Goal: Task Accomplishment & Management: Manage account settings

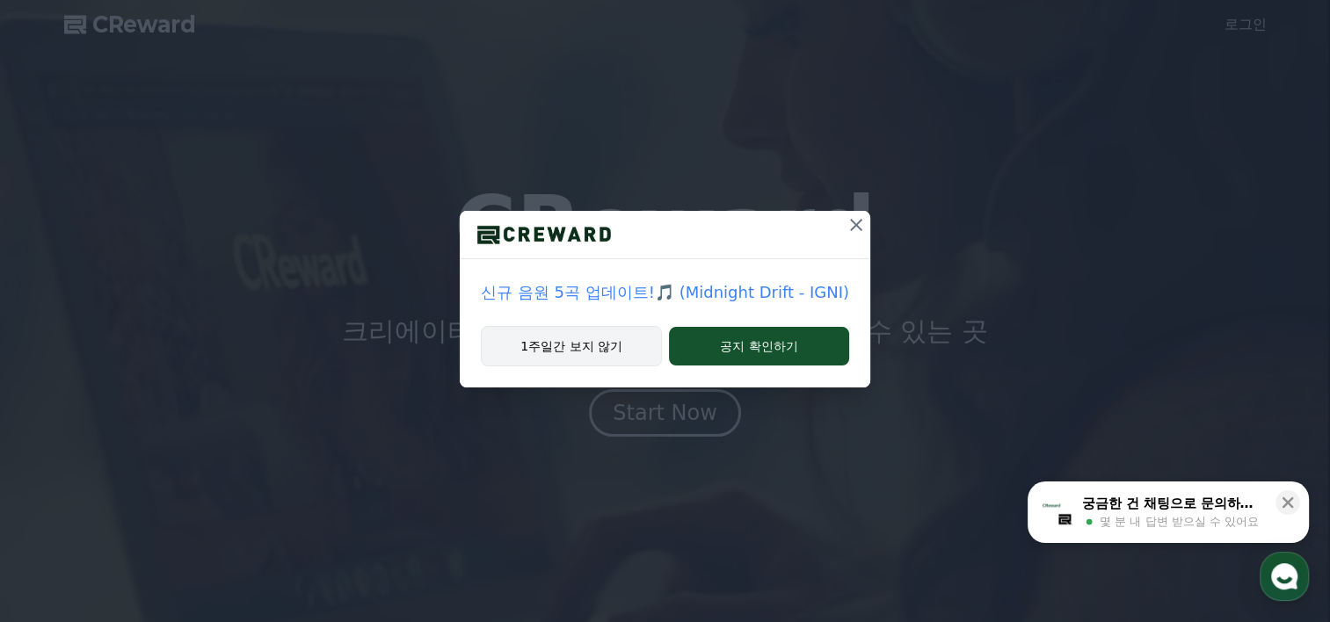
click at [581, 334] on button "1주일간 보지 않기" at bounding box center [571, 346] width 181 height 40
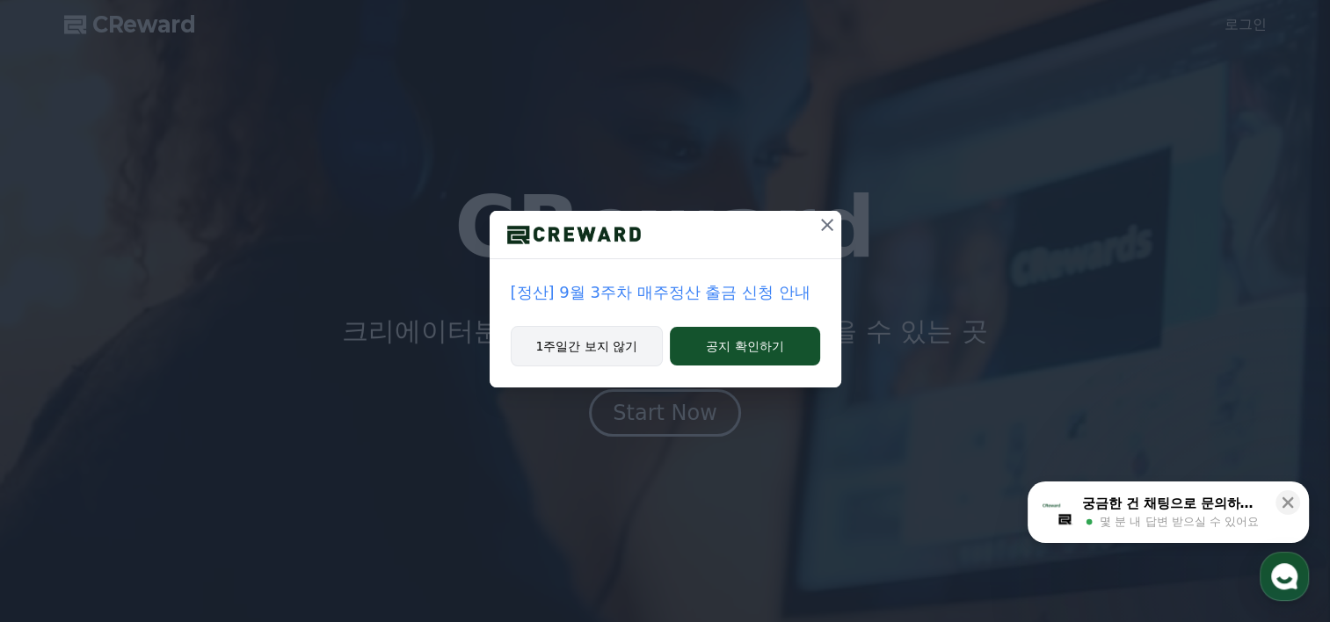
click at [605, 340] on button "1주일간 보지 않기" at bounding box center [587, 346] width 153 height 40
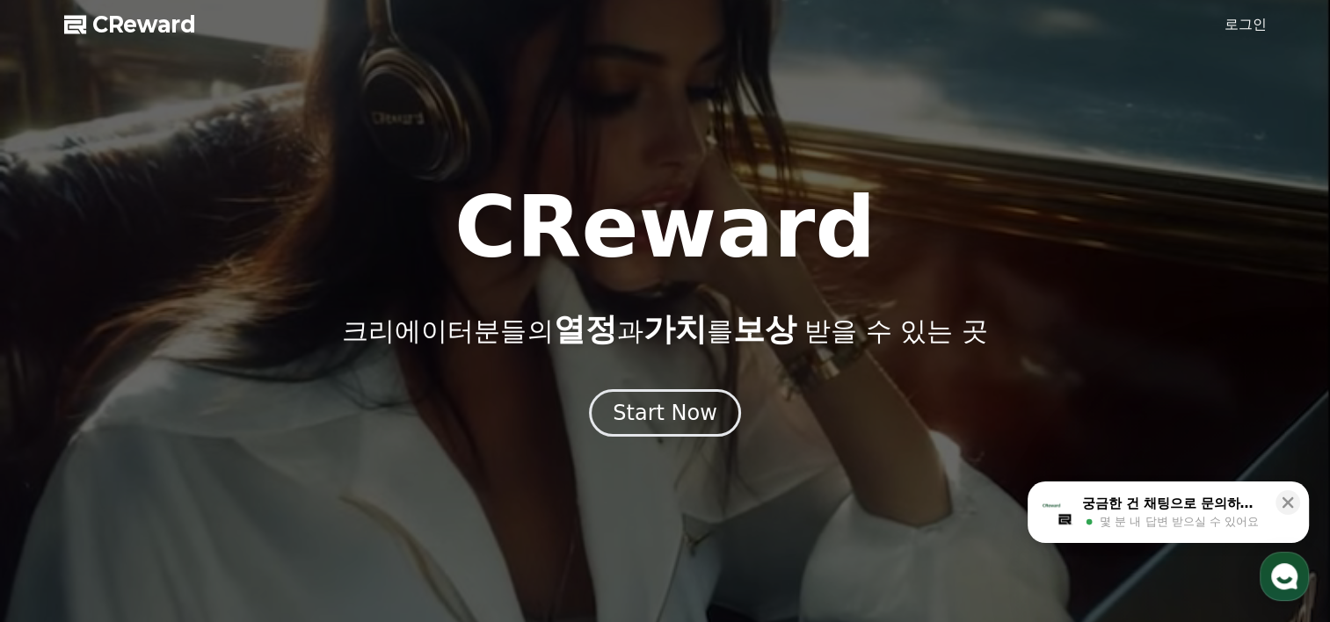
click at [1262, 14] on link "로그인" at bounding box center [1245, 24] width 42 height 21
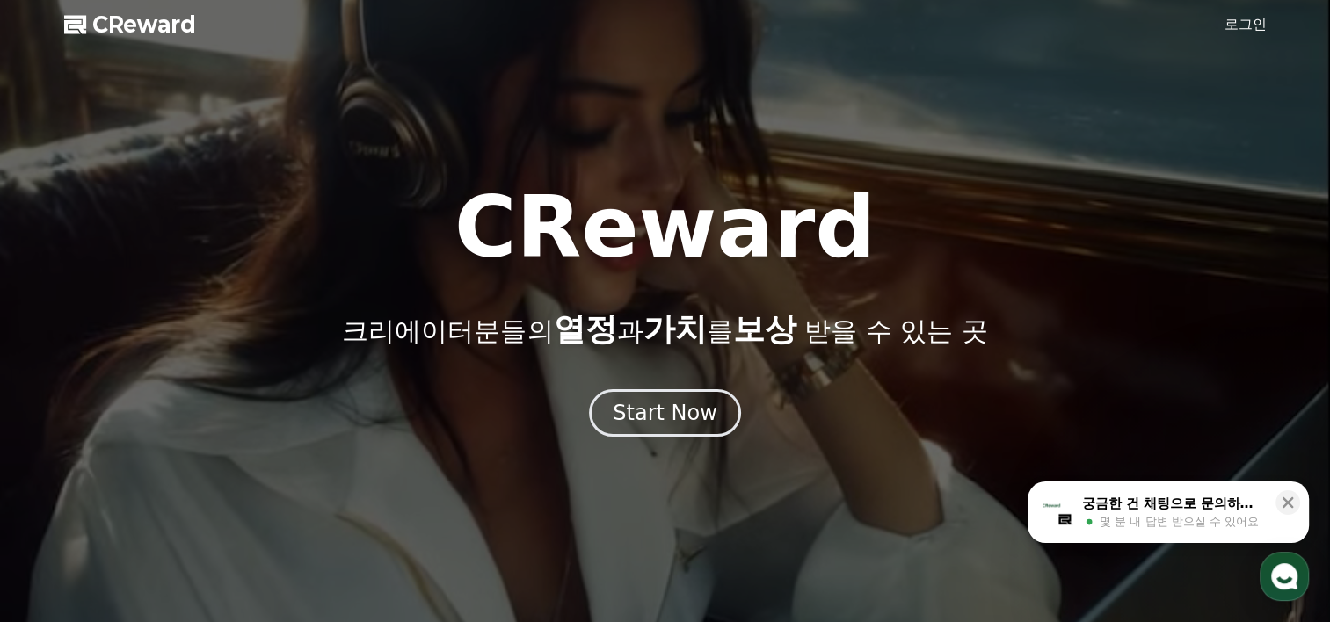
click at [1230, 22] on link "로그인" at bounding box center [1245, 24] width 42 height 21
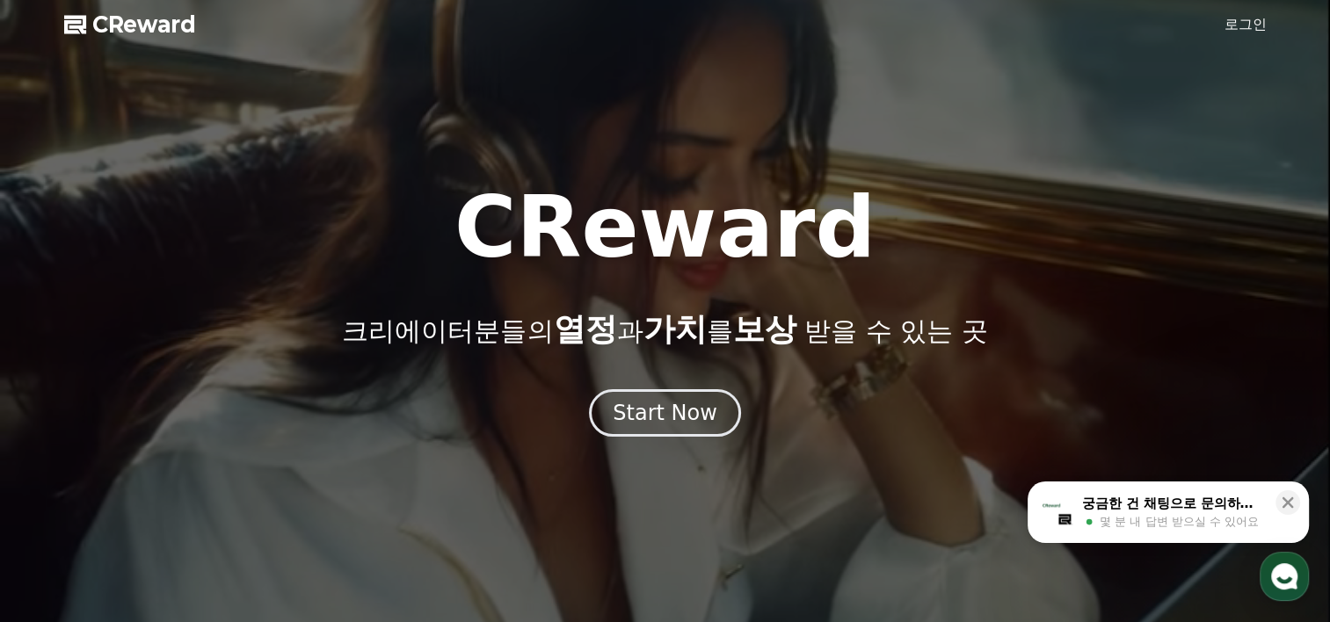
click at [1247, 21] on link "로그인" at bounding box center [1245, 24] width 42 height 21
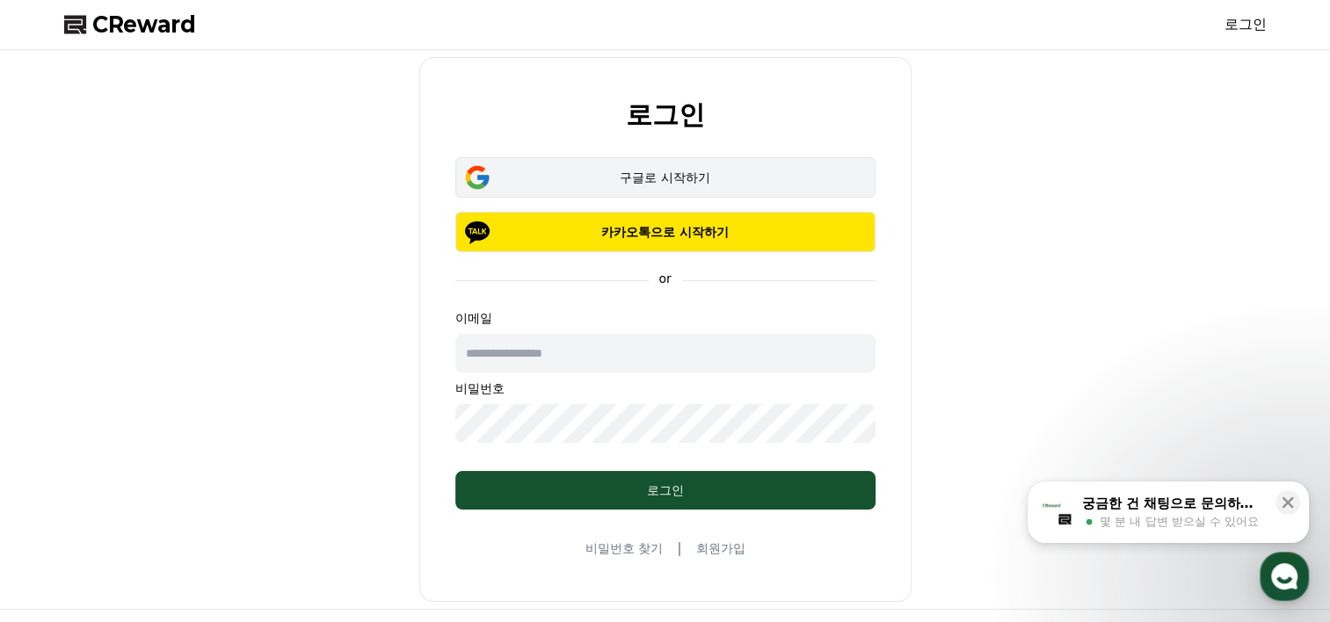
click at [663, 171] on div "구글로 시작하기" at bounding box center [665, 178] width 369 height 18
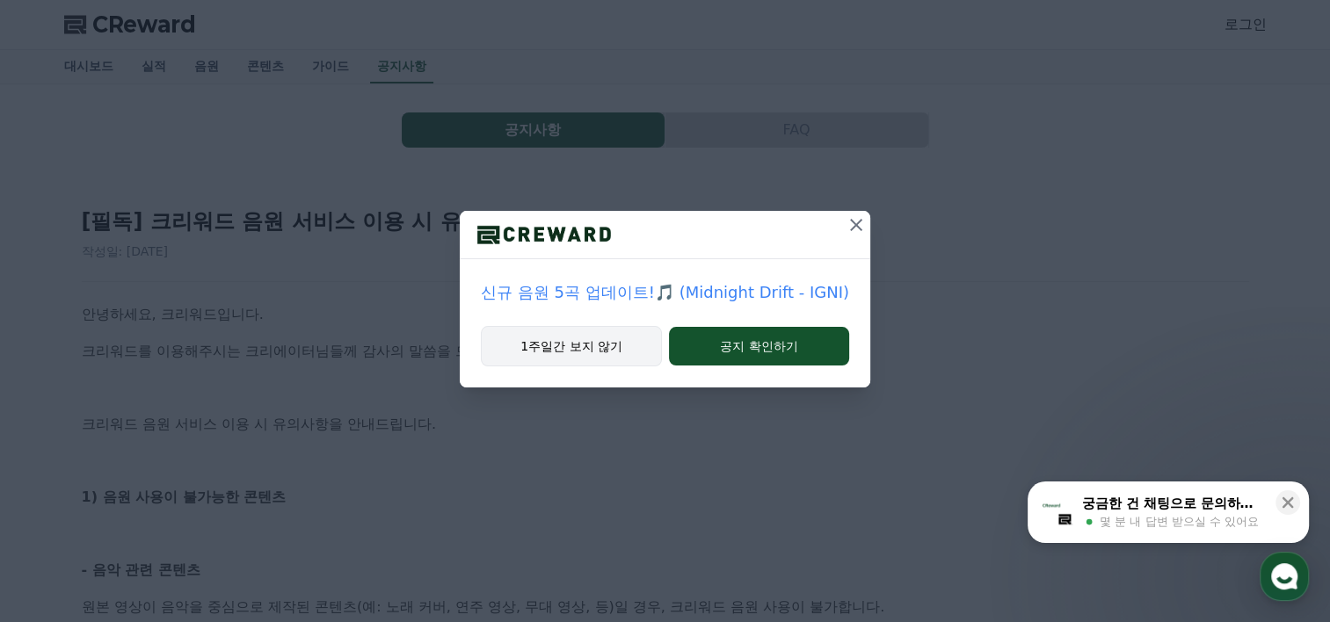
click at [601, 346] on button "1주일간 보지 않기" at bounding box center [571, 346] width 181 height 40
click at [608, 348] on button "1주일간 보지 않기" at bounding box center [571, 346] width 181 height 40
click at [855, 223] on icon at bounding box center [855, 224] width 21 height 21
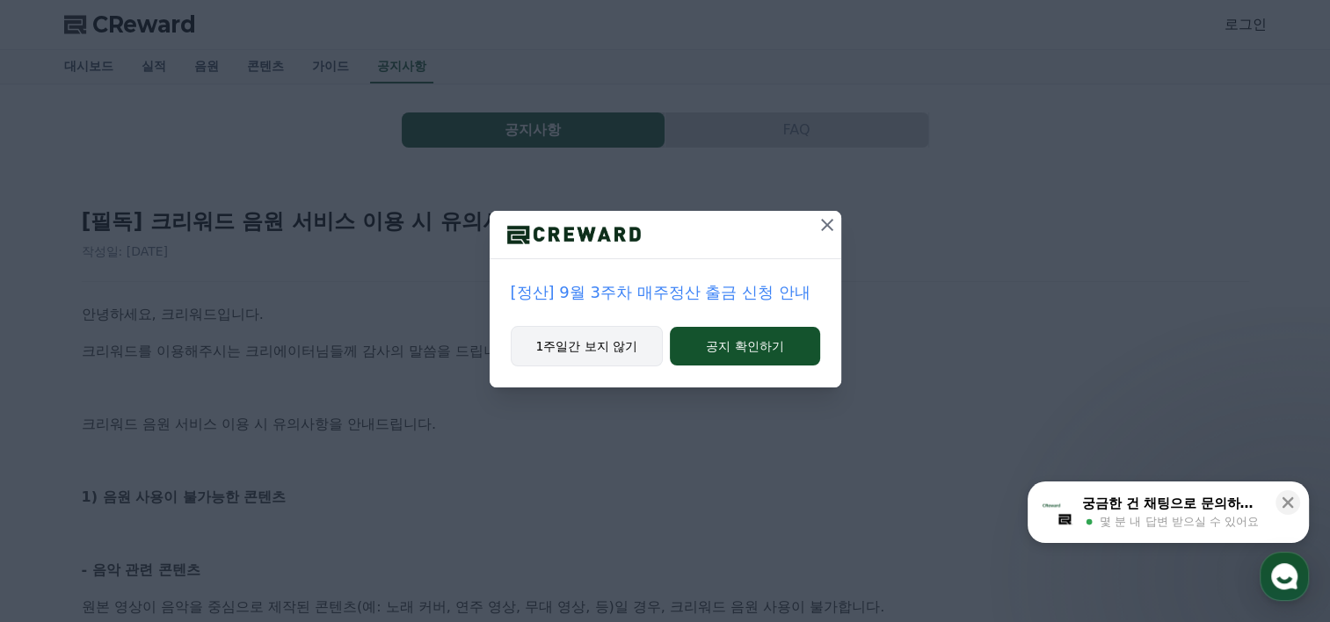
click at [588, 345] on button "1주일간 보지 않기" at bounding box center [587, 346] width 153 height 40
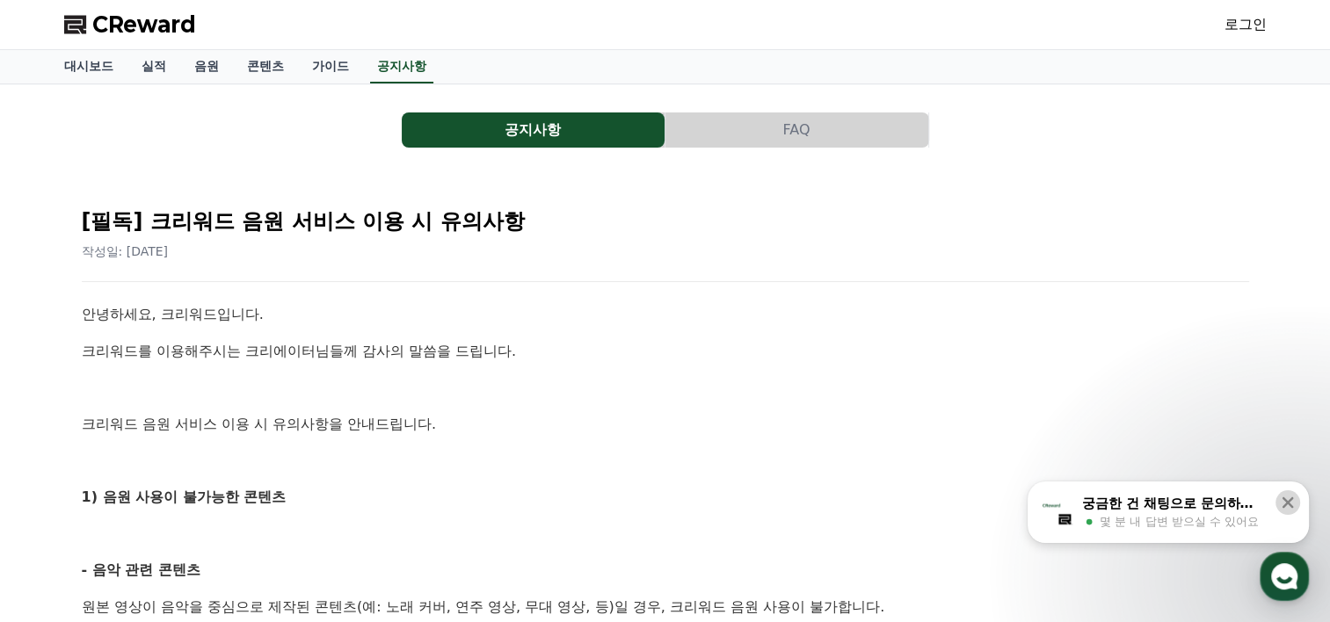
click at [1282, 506] on icon at bounding box center [1287, 502] width 11 height 11
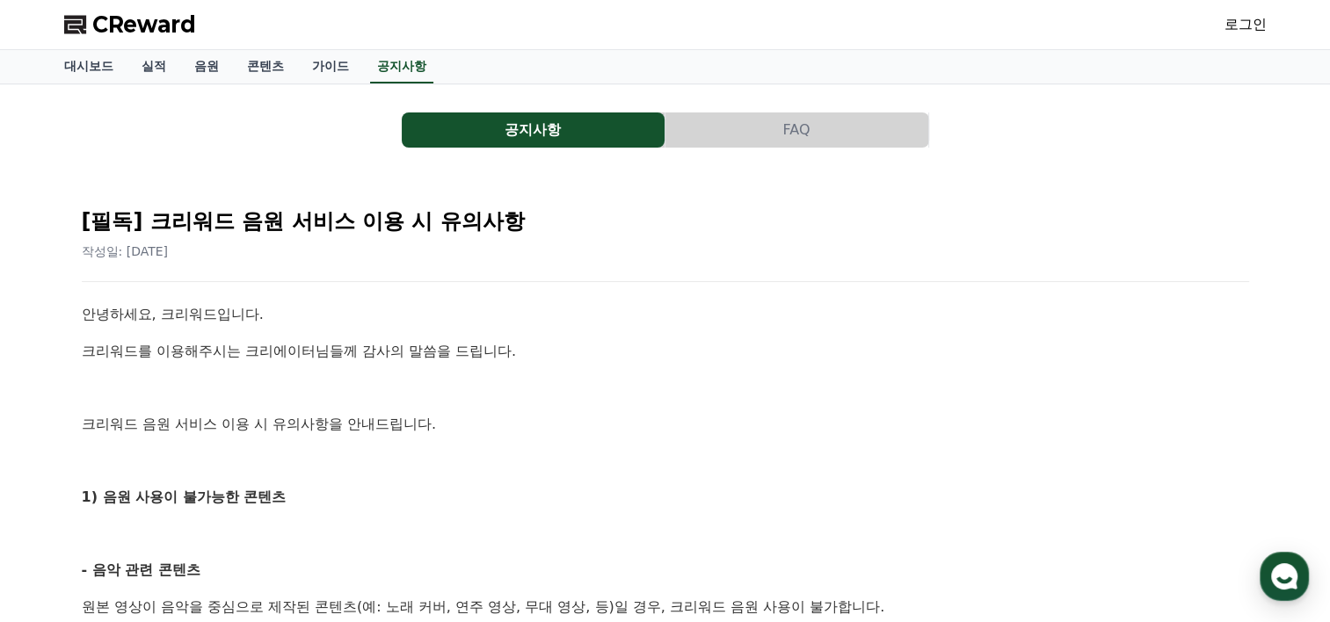
scroll to position [176, 0]
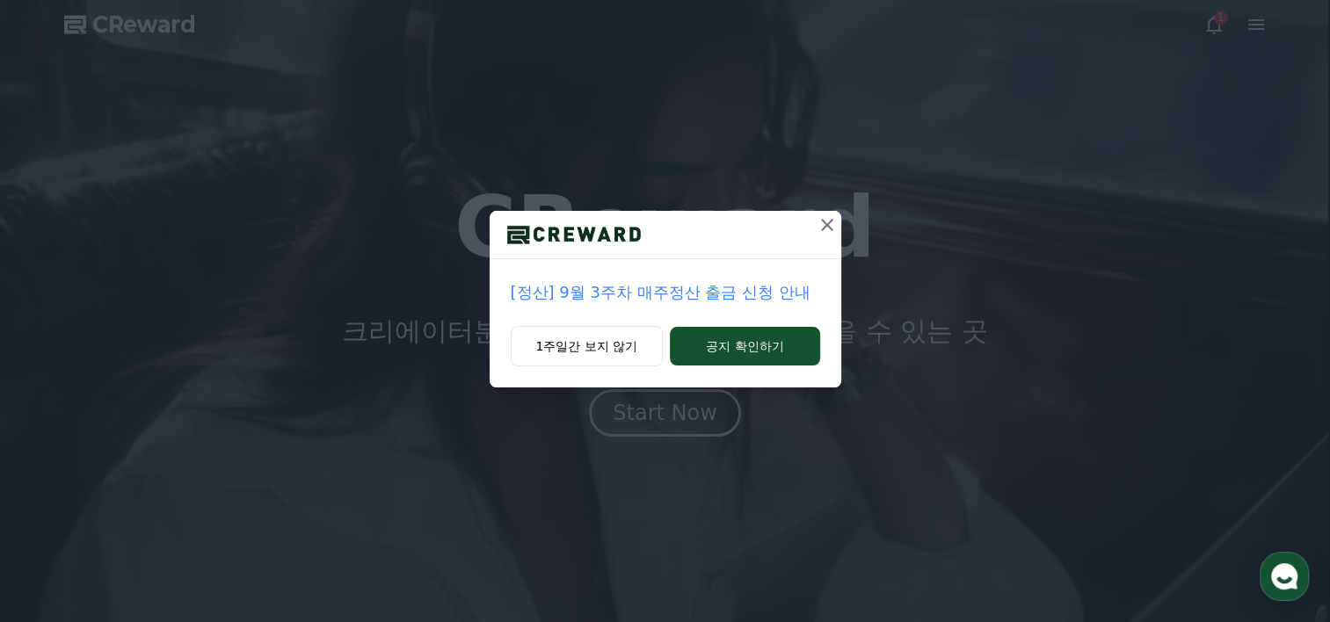
click at [828, 225] on icon at bounding box center [826, 224] width 21 height 21
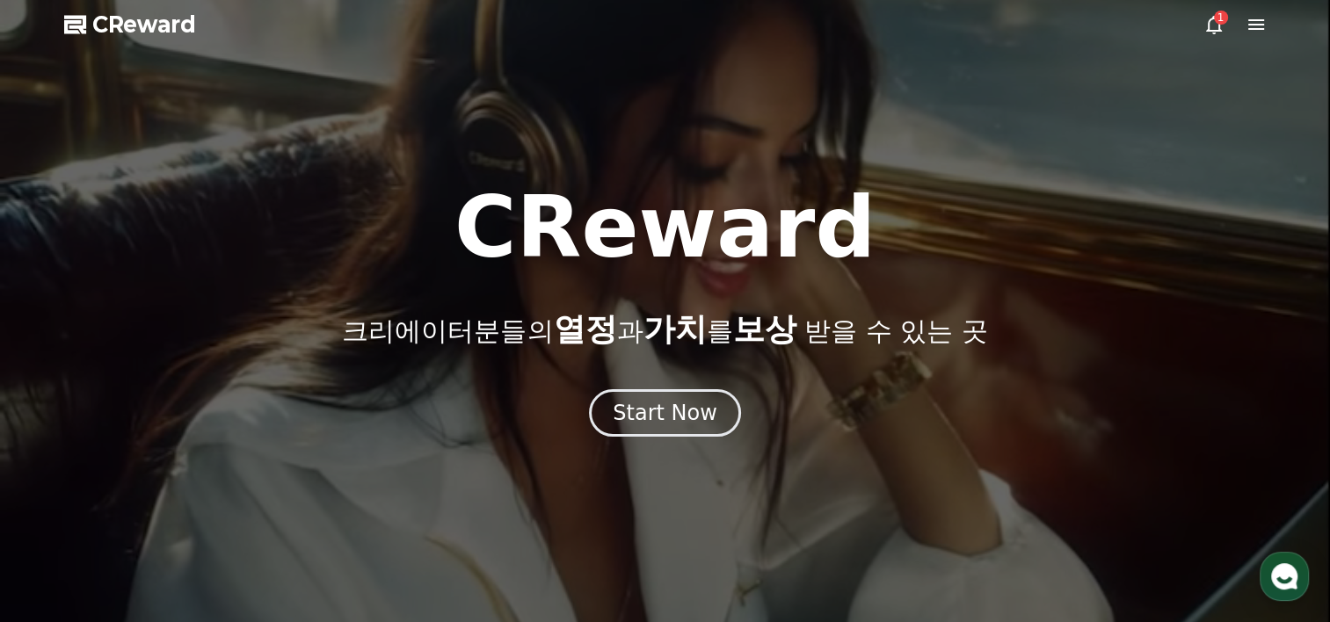
click at [1216, 25] on icon at bounding box center [1213, 24] width 21 height 21
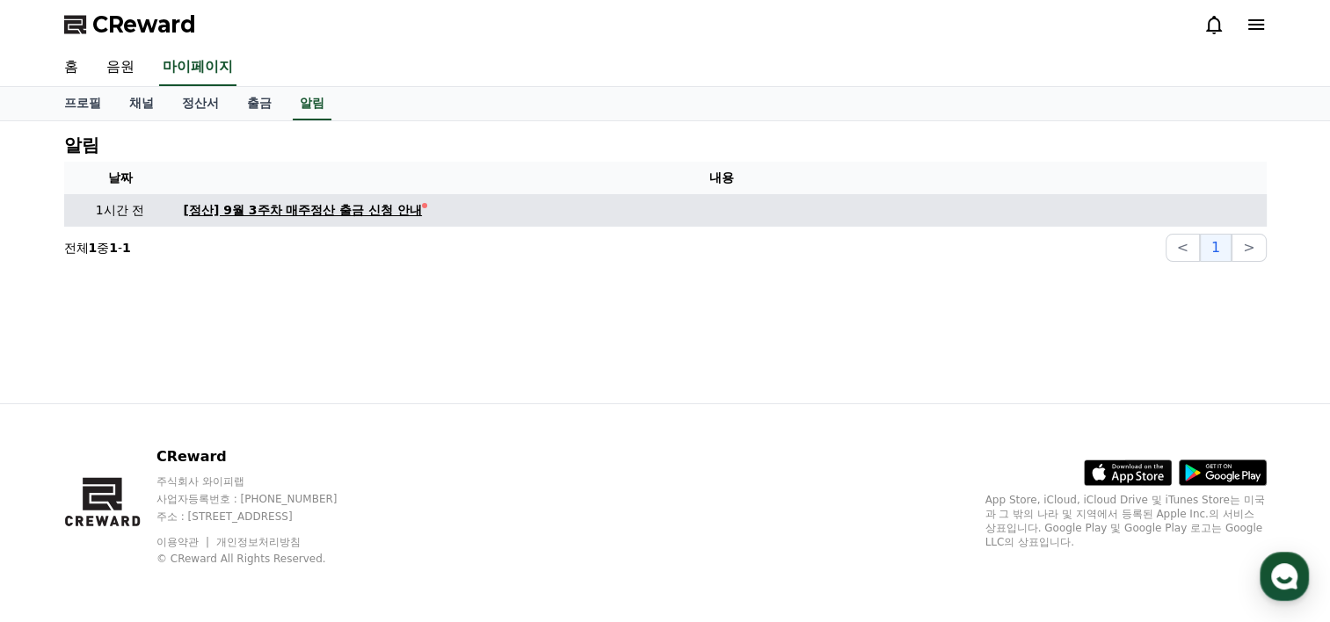
click at [365, 214] on div "[정산] 9월 3주차 매주정산 출금 신청 안내" at bounding box center [303, 210] width 239 height 18
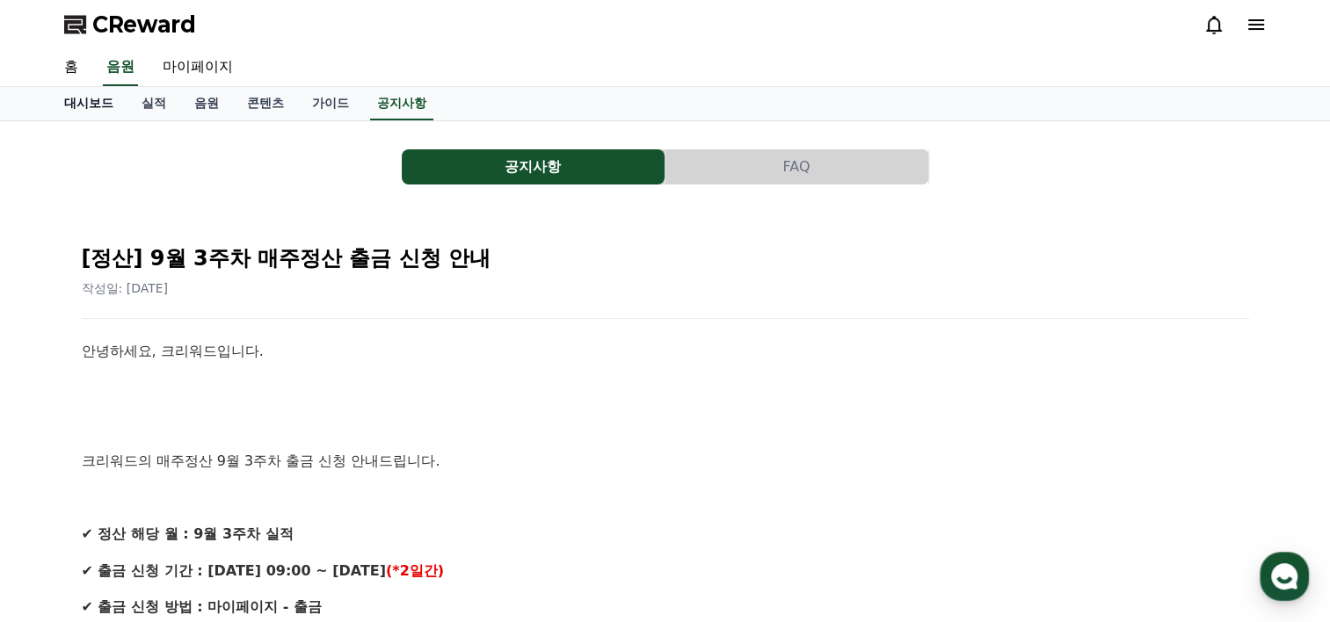
click at [95, 110] on link "대시보드" at bounding box center [88, 103] width 77 height 33
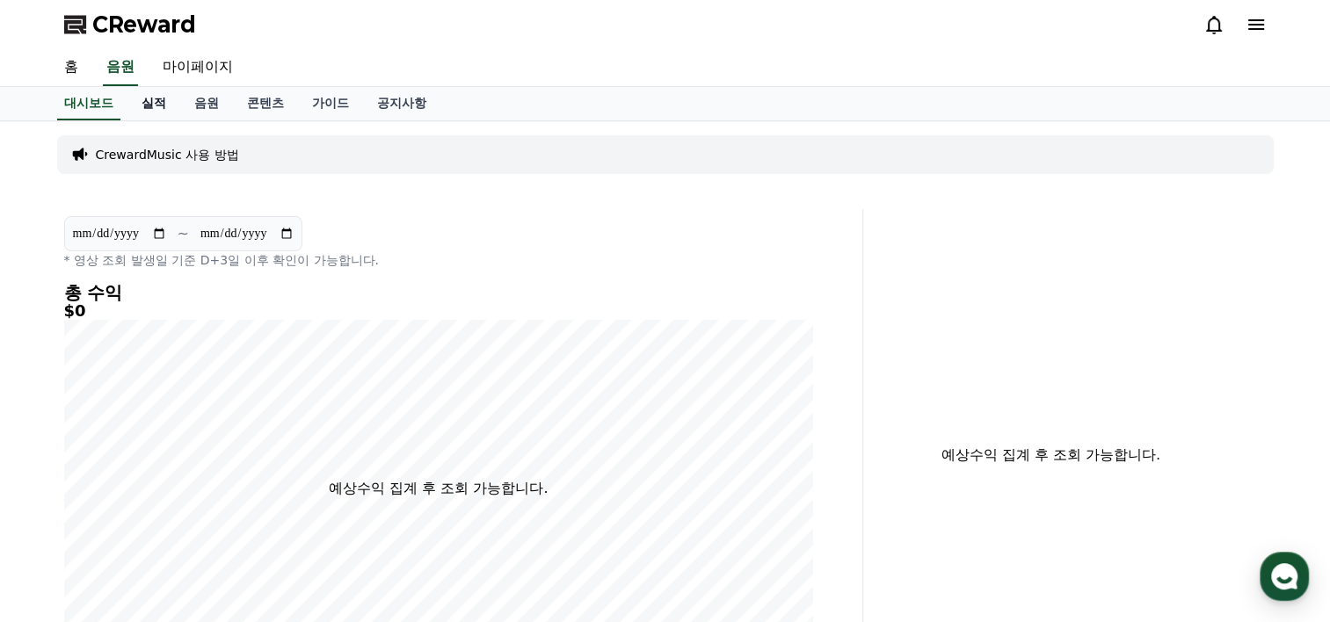
click at [152, 105] on link "실적" at bounding box center [153, 103] width 53 height 33
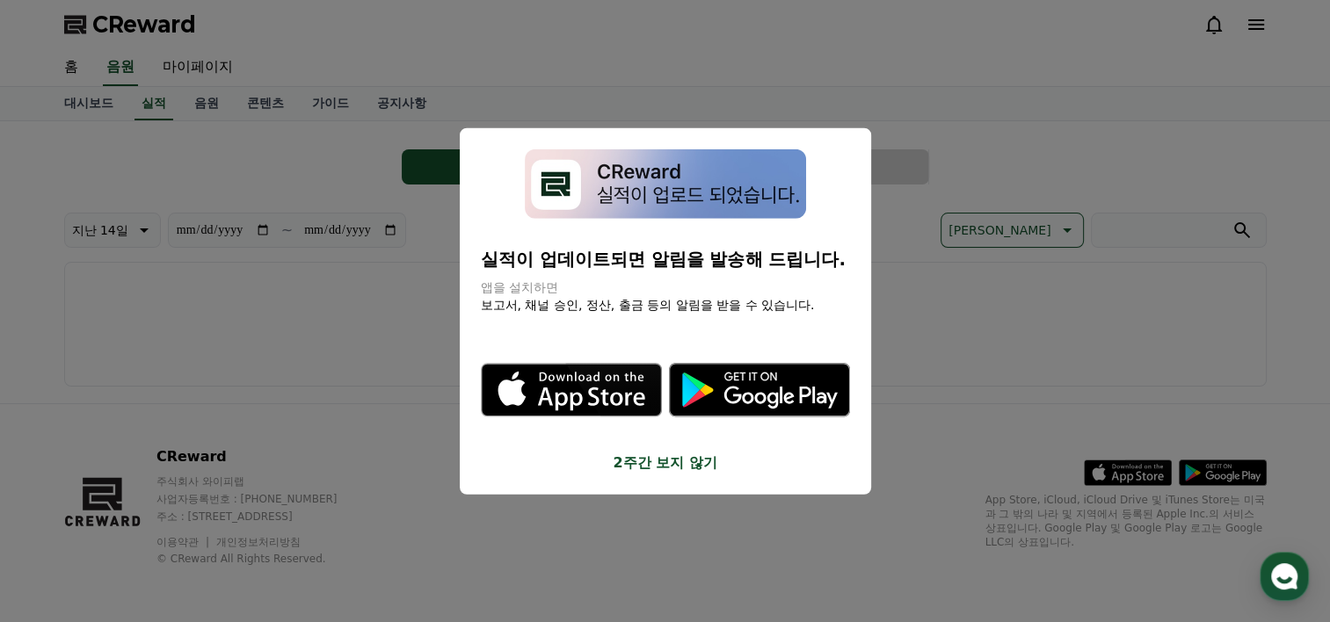
click at [664, 469] on button "2주간 보지 않기" at bounding box center [665, 462] width 369 height 21
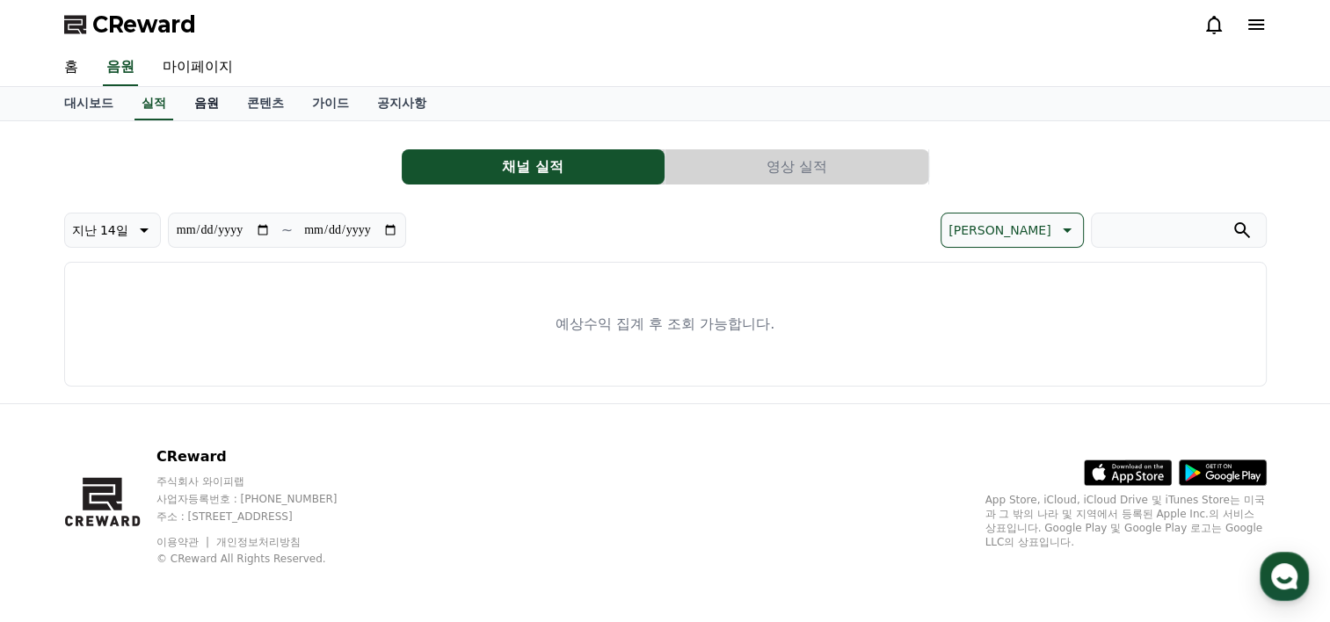
click at [216, 101] on link "음원" at bounding box center [206, 103] width 53 height 33
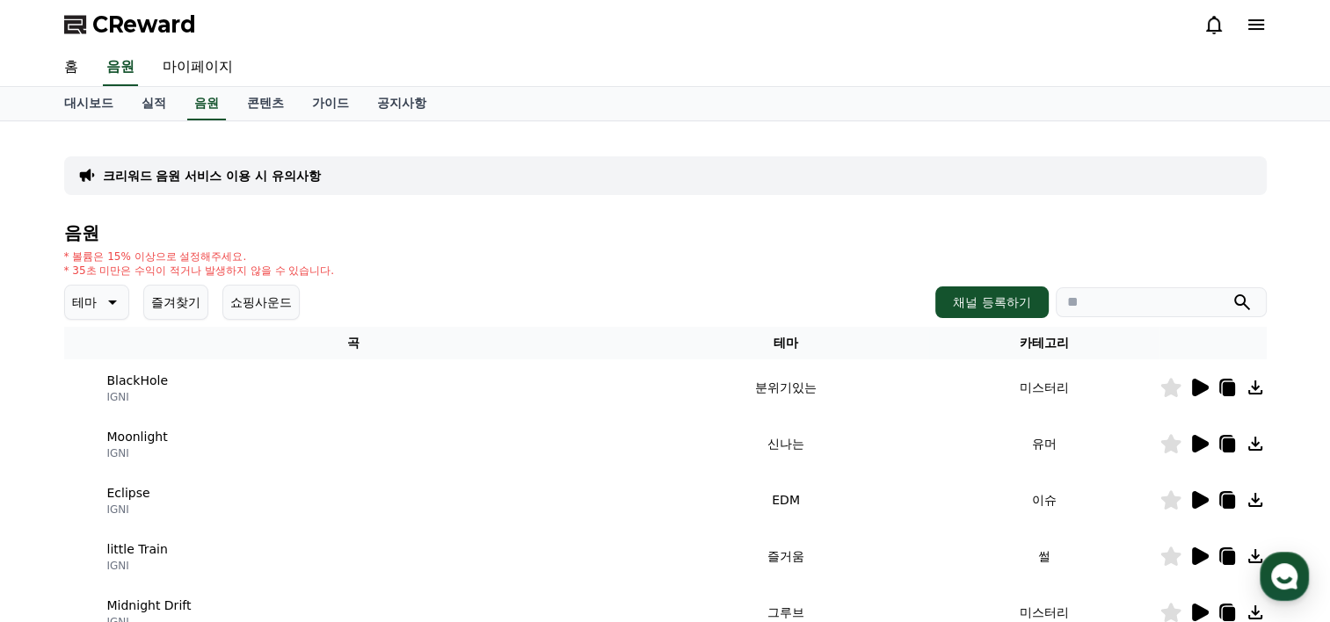
scroll to position [88, 0]
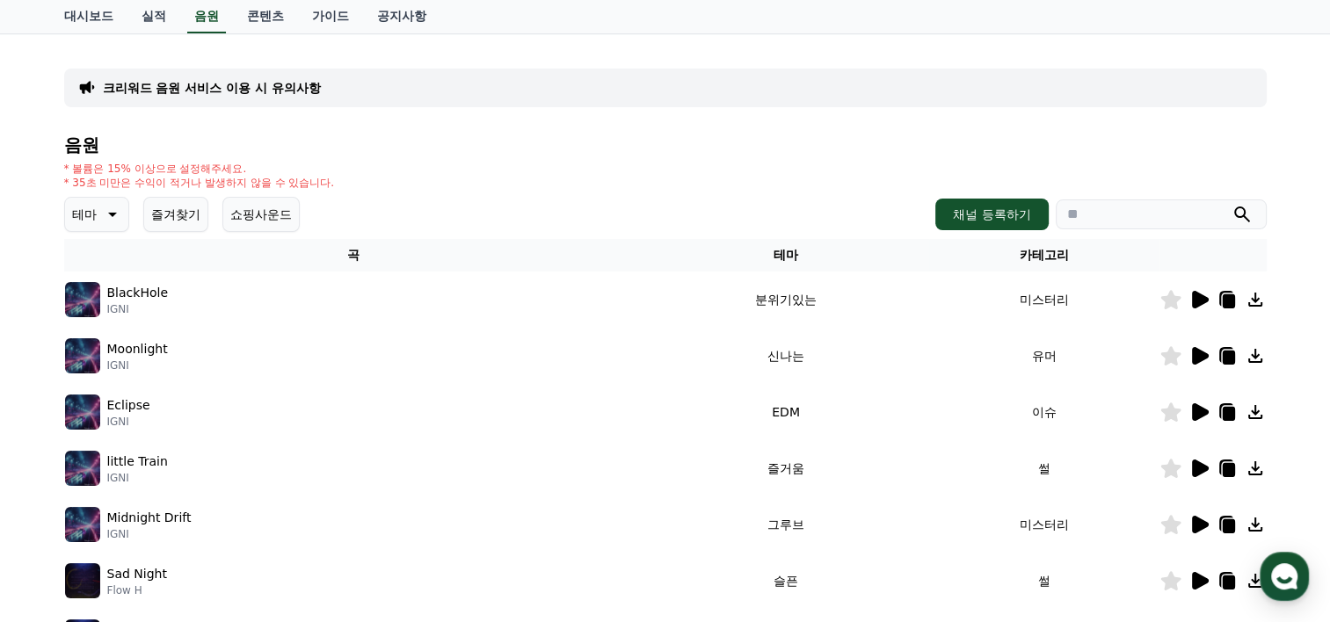
click at [90, 212] on p "테마" at bounding box center [84, 214] width 25 height 25
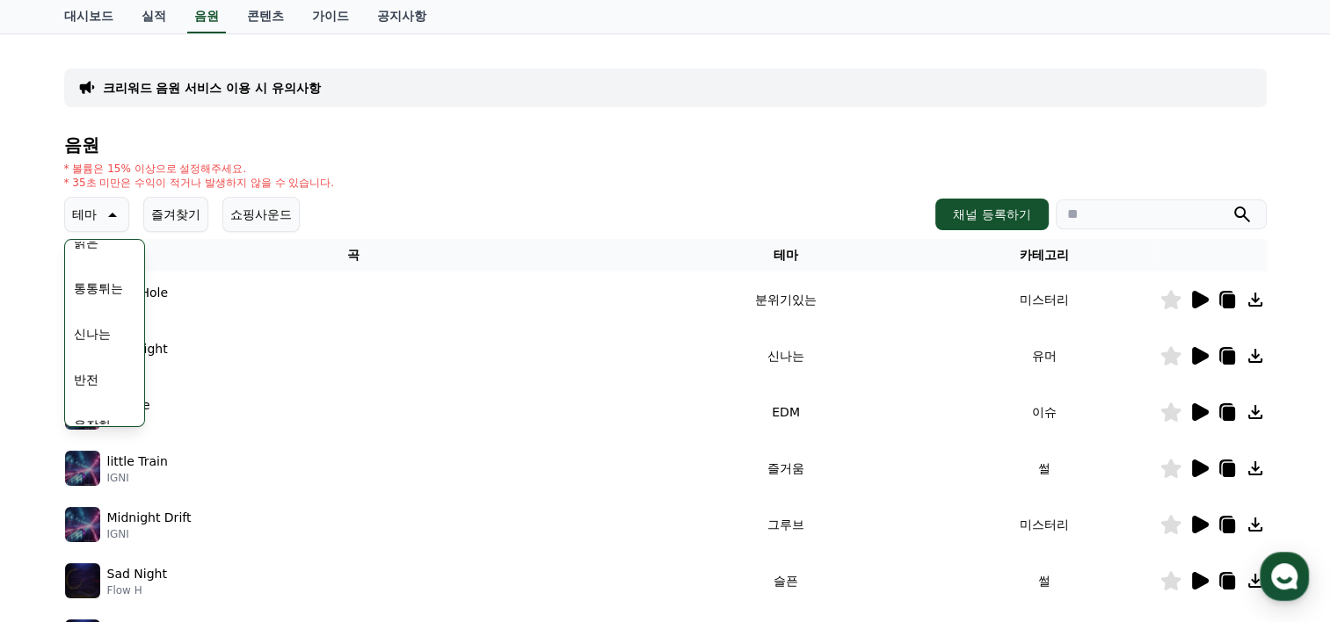
scroll to position [176, 0]
click at [101, 313] on button "통통튀는" at bounding box center [98, 313] width 63 height 39
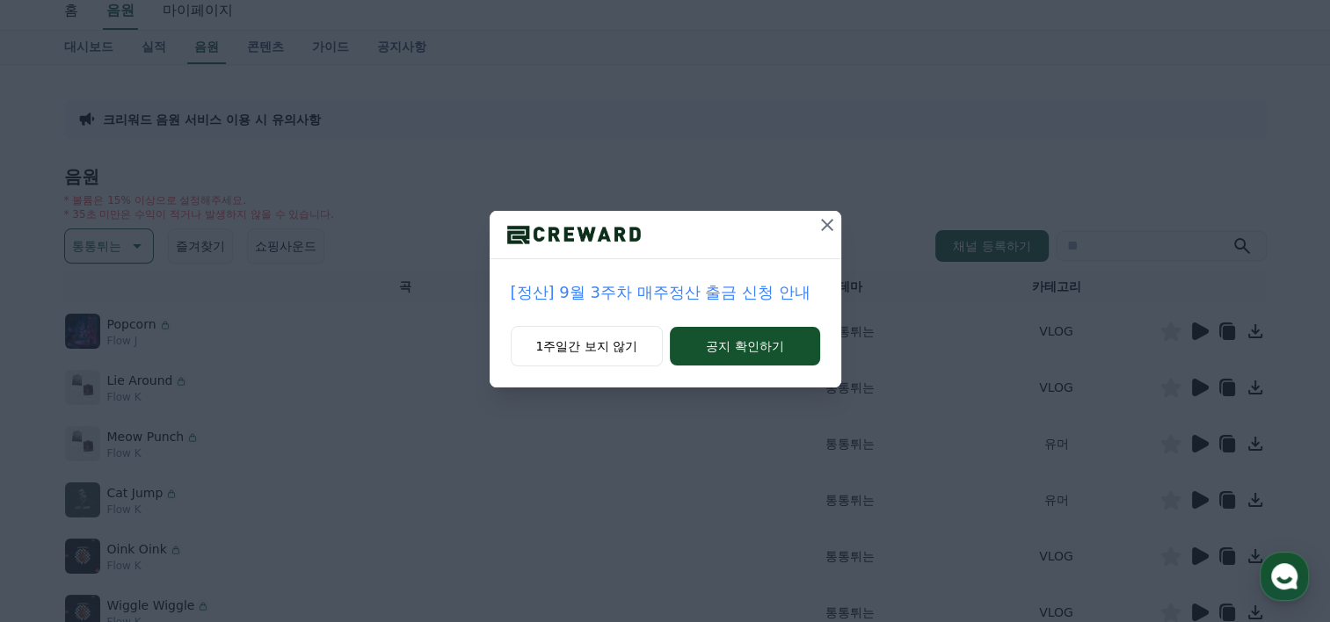
scroll to position [88, 0]
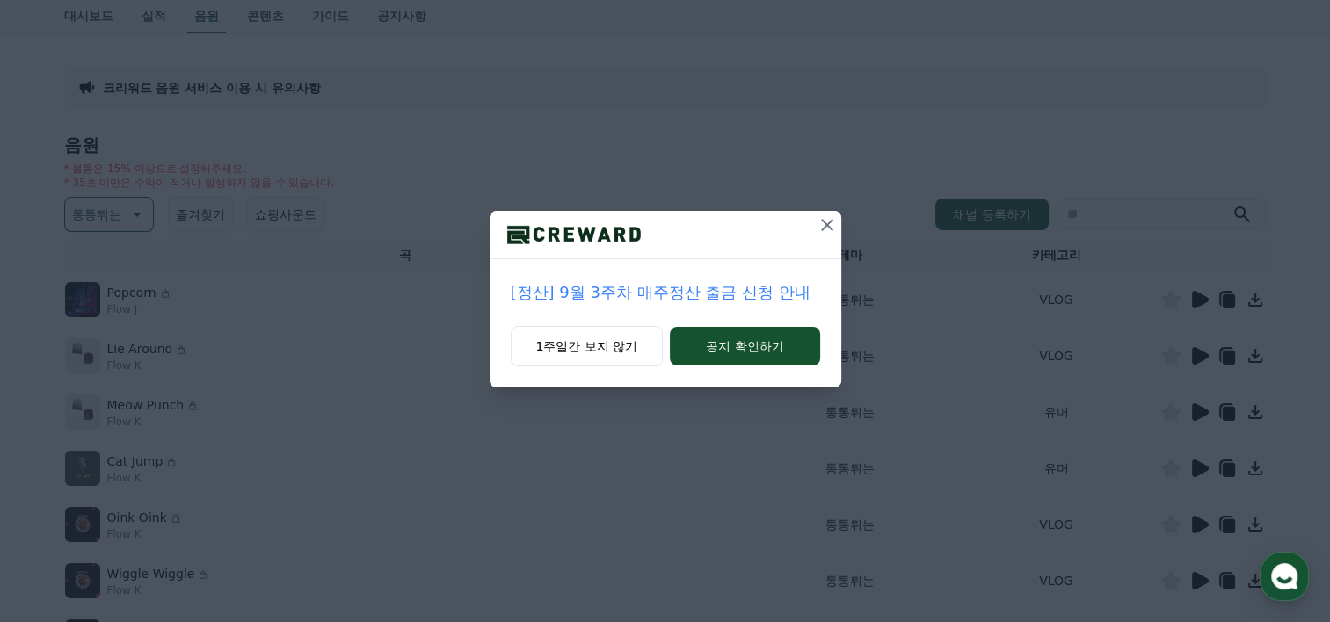
drag, startPoint x: 562, startPoint y: 352, endPoint x: 573, endPoint y: 350, distance: 11.6
click at [562, 352] on button "1주일간 보지 않기" at bounding box center [587, 346] width 153 height 40
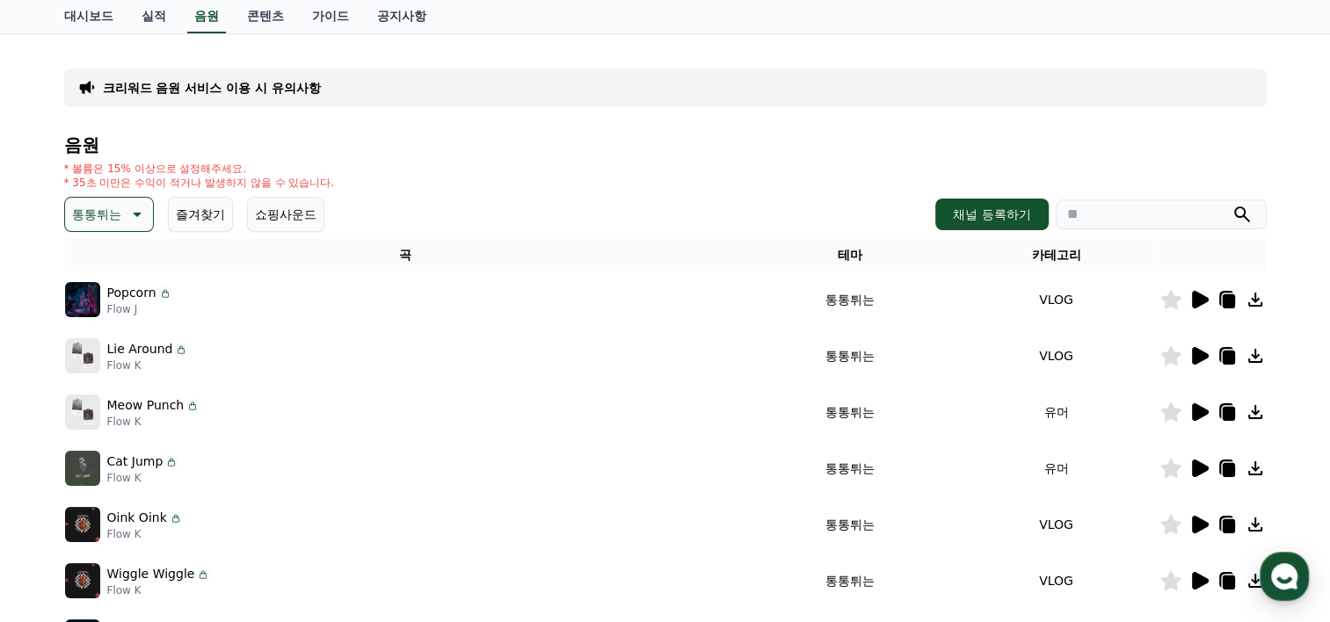
click at [1202, 414] on icon at bounding box center [1200, 412] width 17 height 18
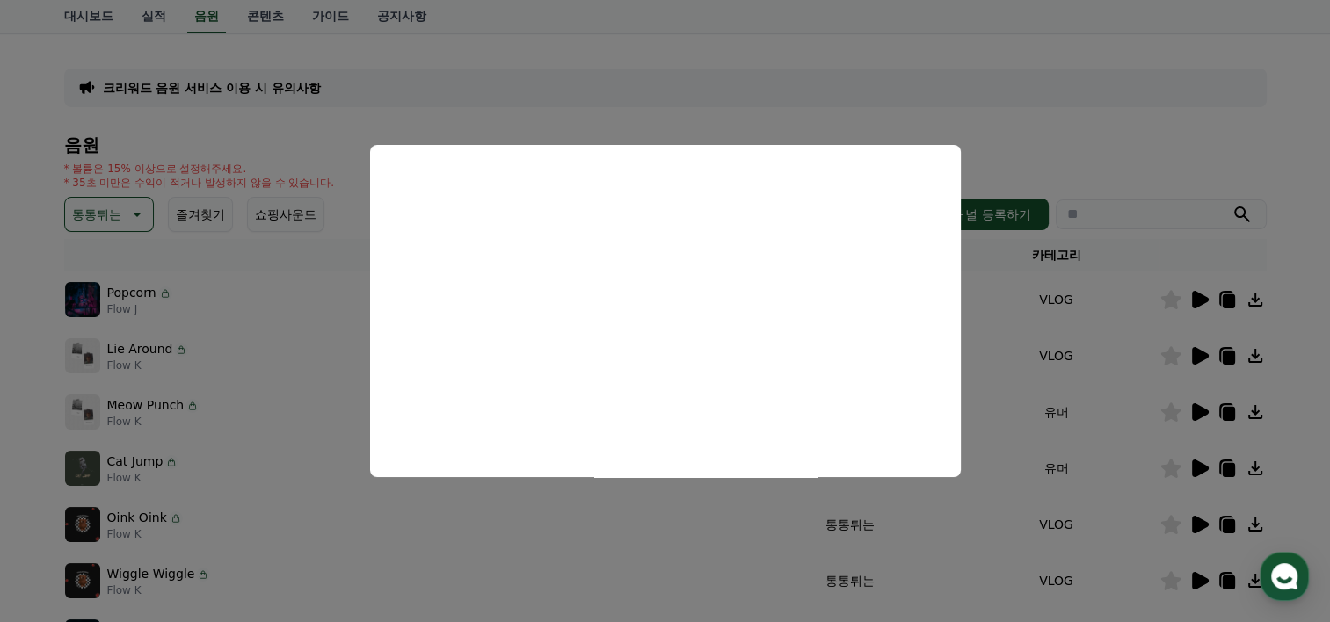
click at [674, 118] on button "close modal" at bounding box center [665, 311] width 1330 height 622
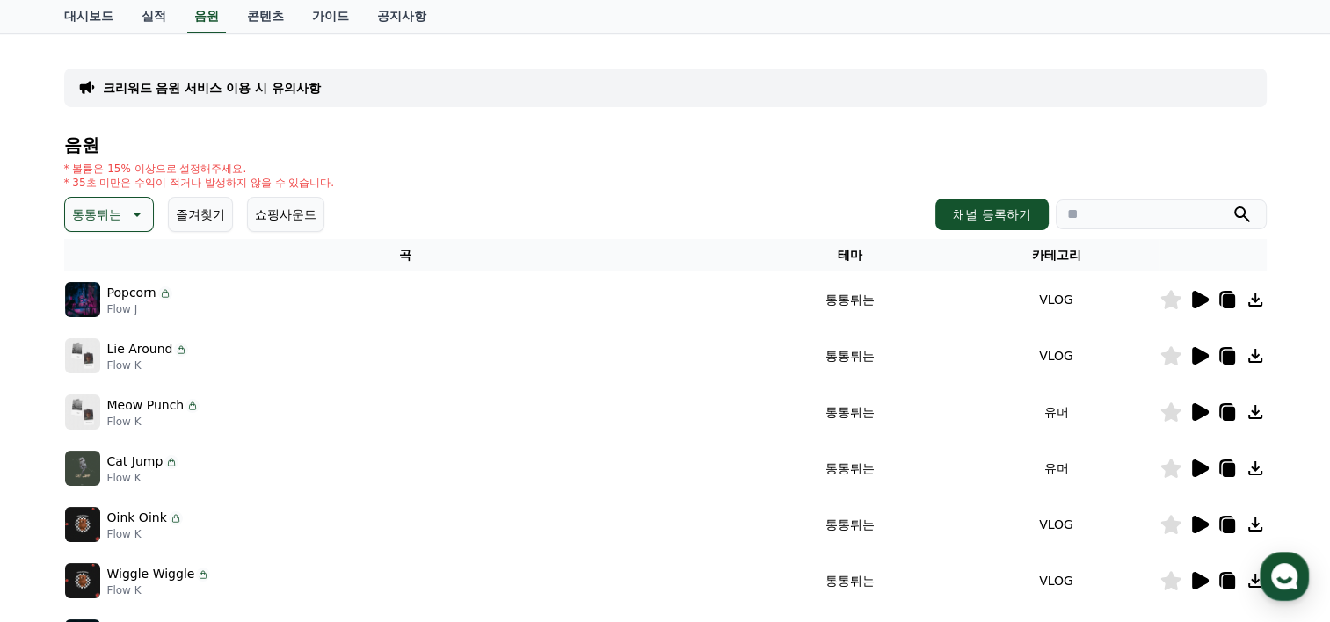
click at [1253, 412] on icon at bounding box center [1255, 412] width 14 height 14
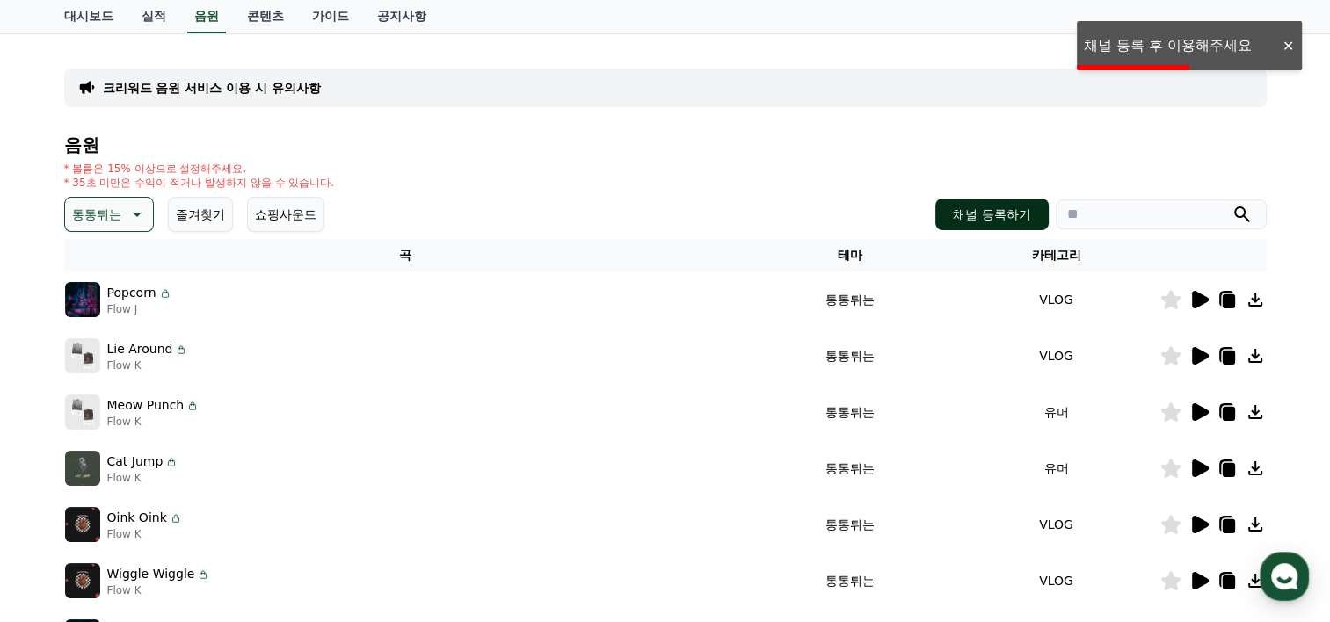
click at [982, 214] on button "채널 등록하기" at bounding box center [991, 215] width 112 height 32
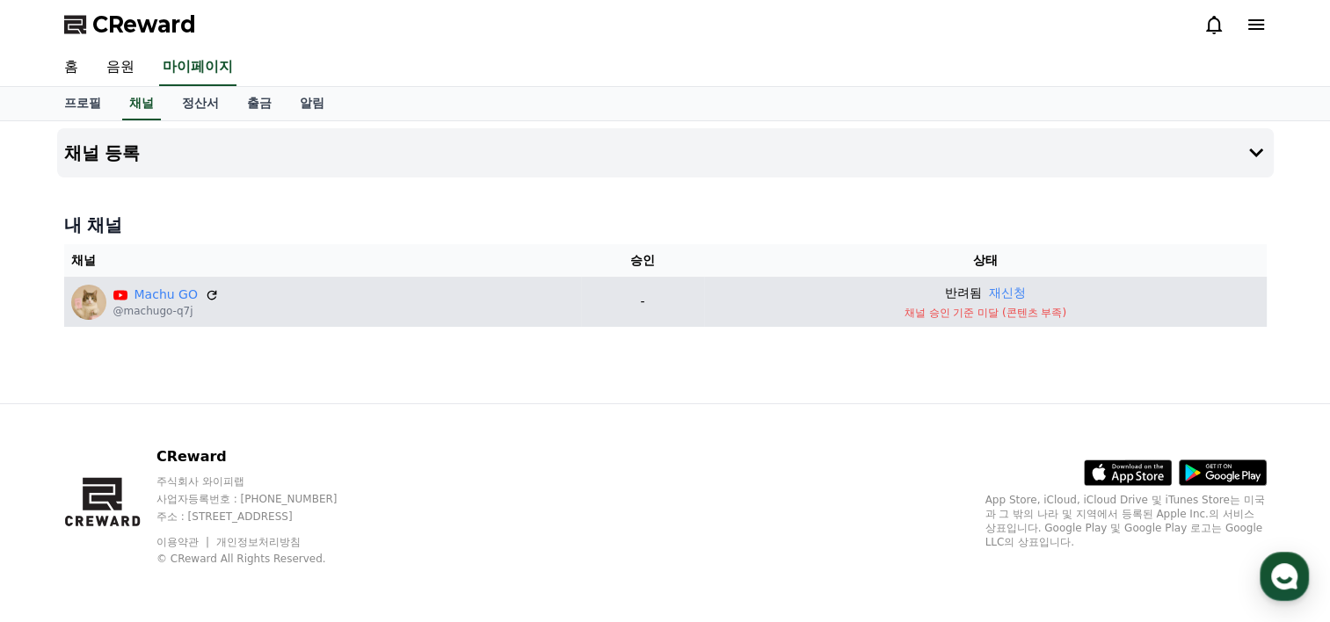
click at [988, 309] on p "채널 승인 기준 미달 (콘텐츠 부족)" at bounding box center [984, 313] width 547 height 14
